Goal: Task Accomplishment & Management: Use online tool/utility

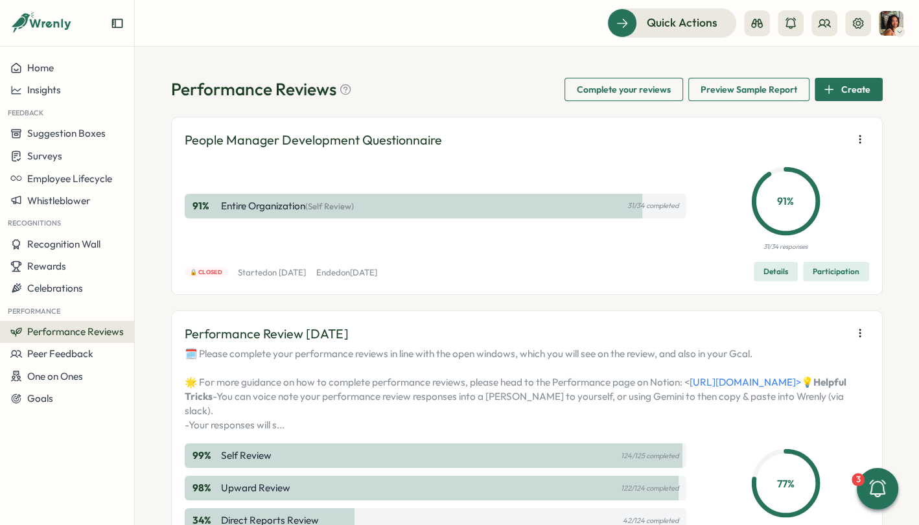
scroll to position [363, 0]
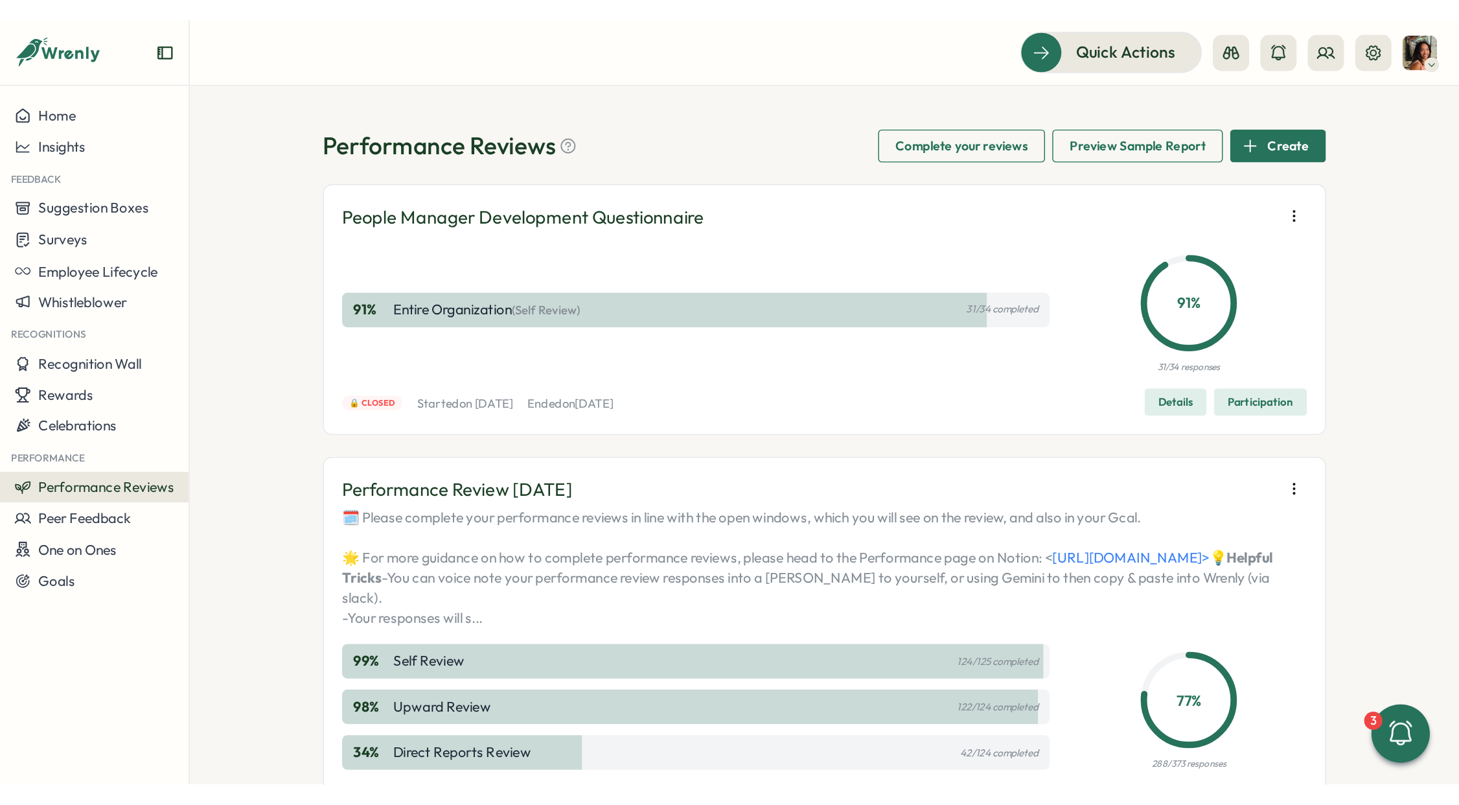
scroll to position [619, 0]
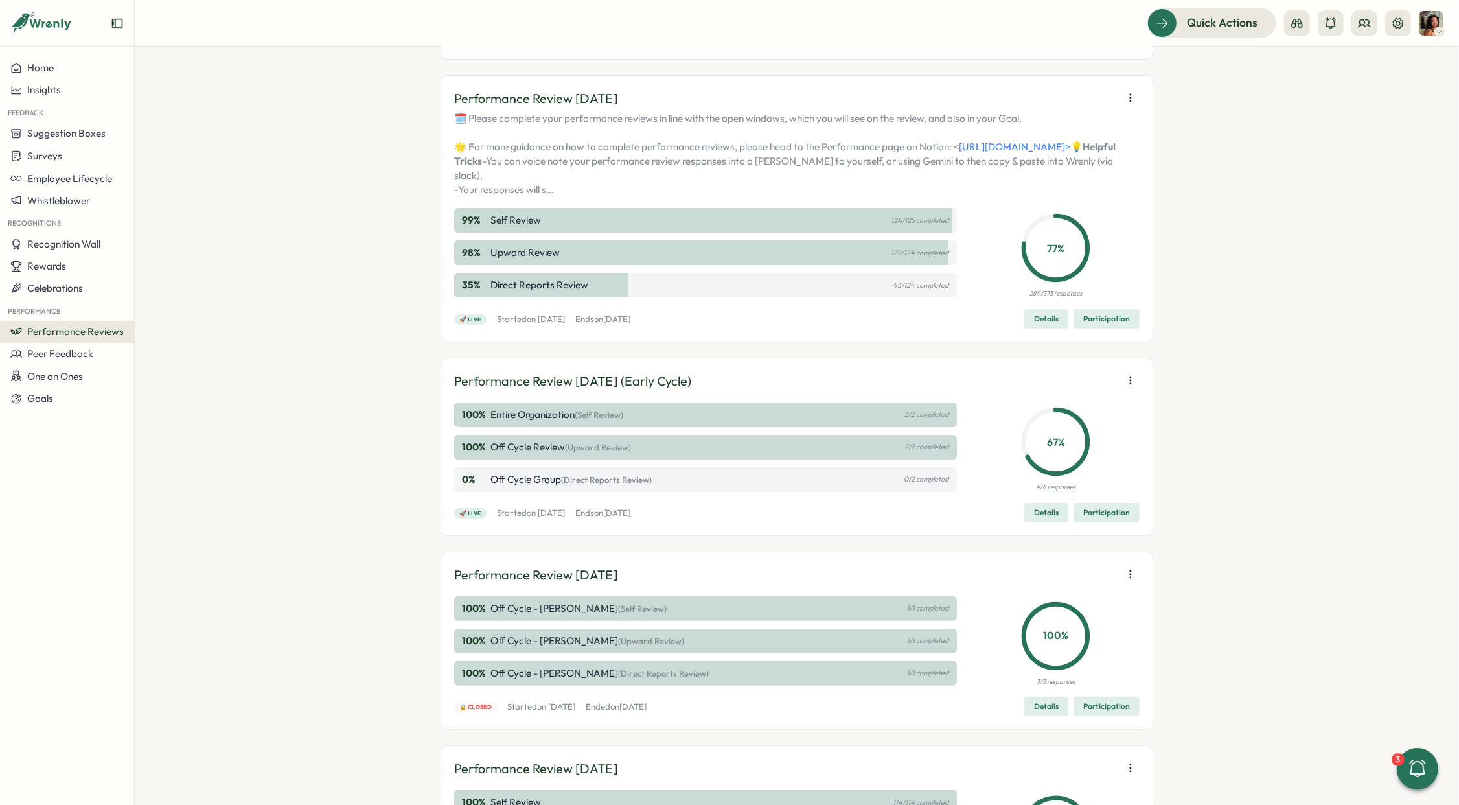
scroll to position [236, 0]
click at [1083, 327] on span "Participation" at bounding box center [1106, 318] width 47 height 18
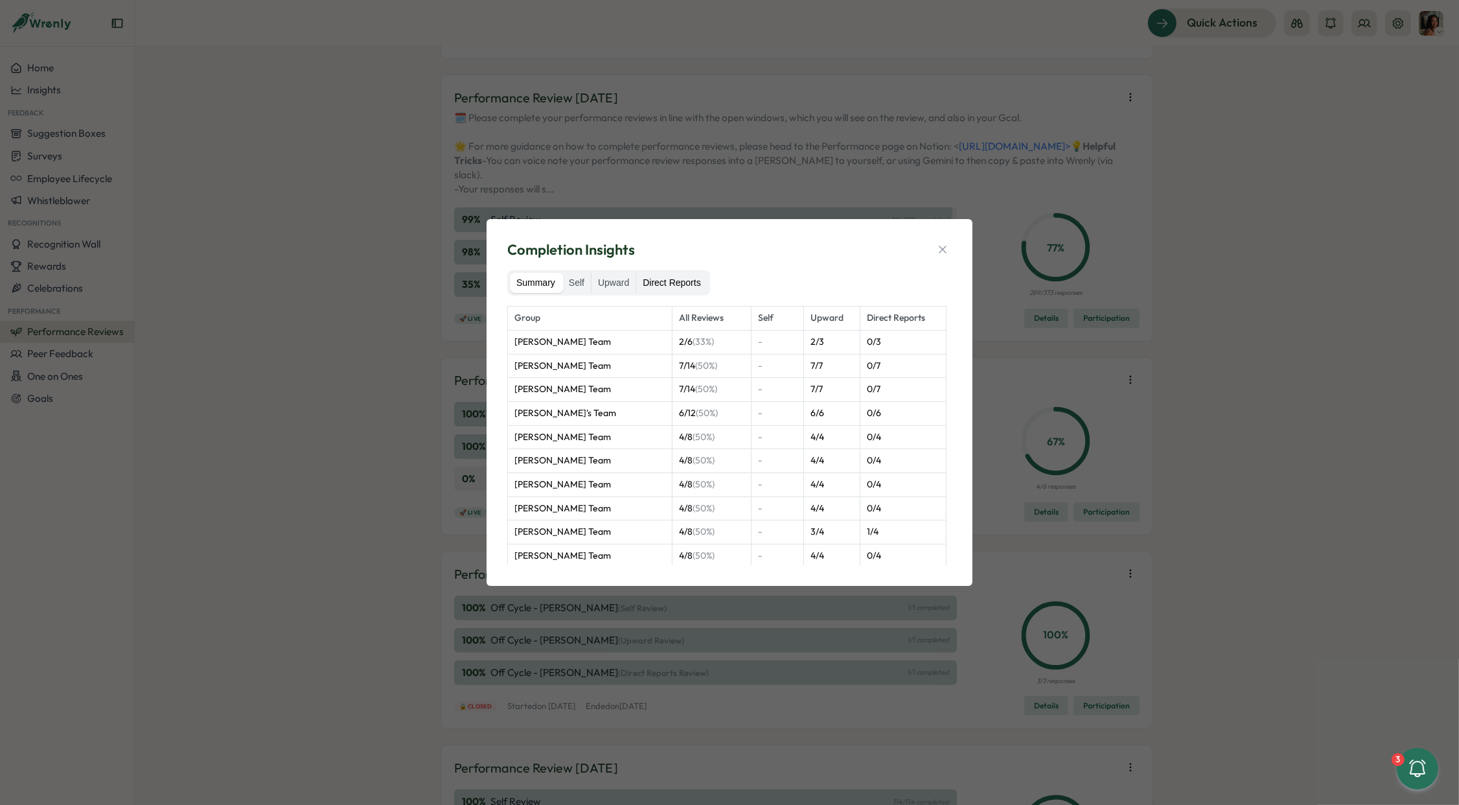
click at [692, 273] on label "Direct Reports" at bounding box center [671, 283] width 71 height 21
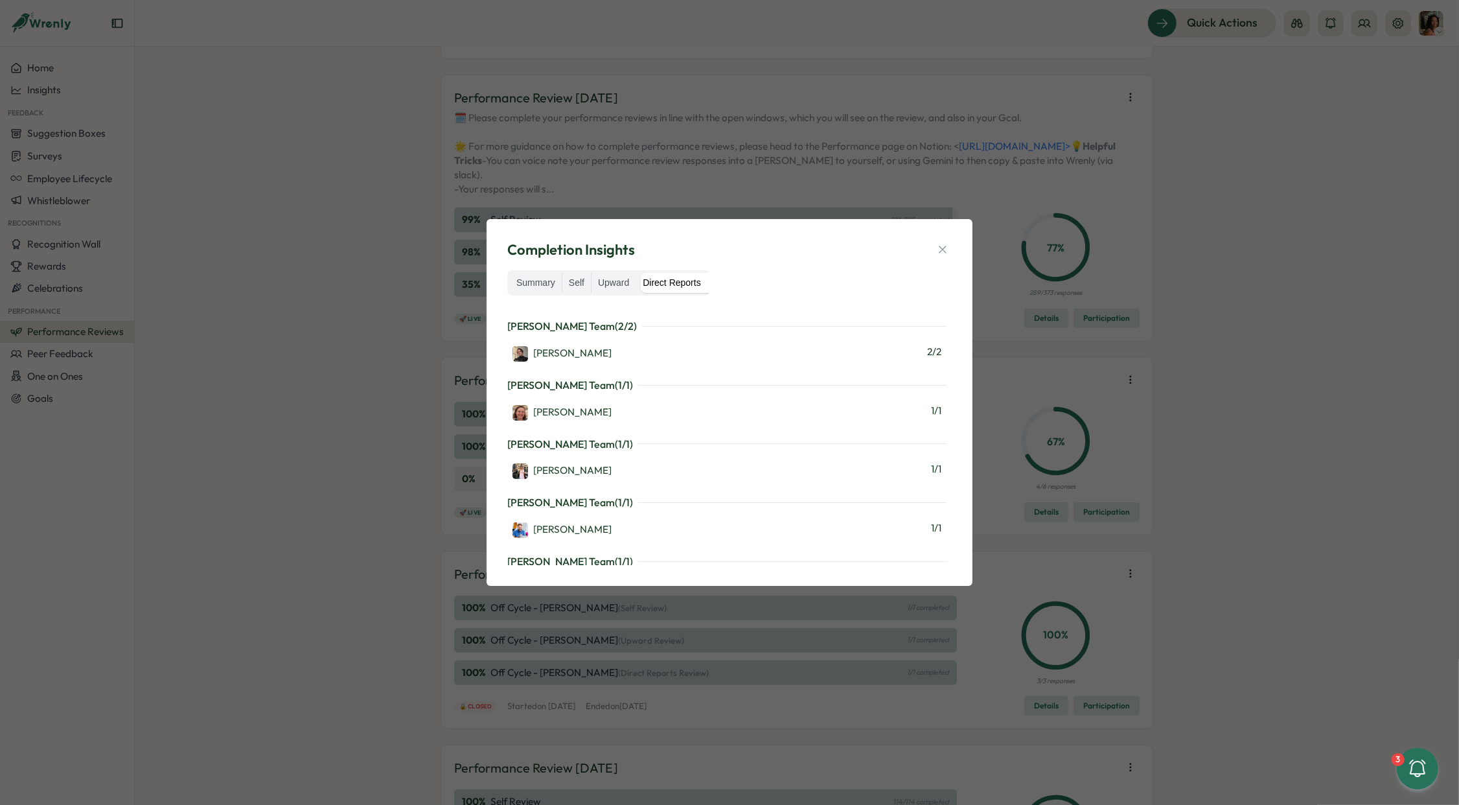
scroll to position [2205, 0]
